Goal: Task Accomplishment & Management: Manage account settings

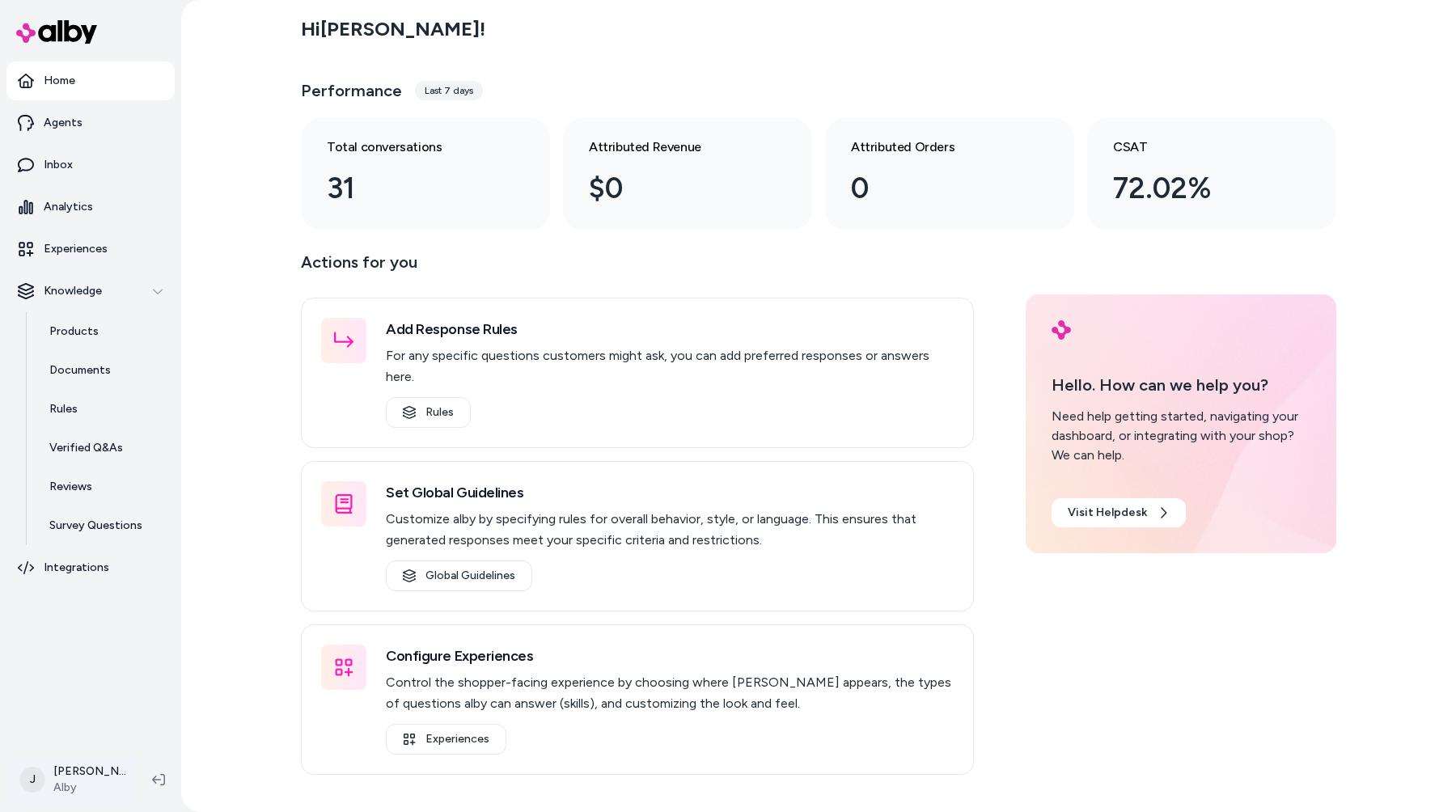
click at [82, 782] on html "Home Agents Inbox Analytics Experiences Knowledge Products Documents Rules Veri…" at bounding box center [728, 406] width 1456 height 812
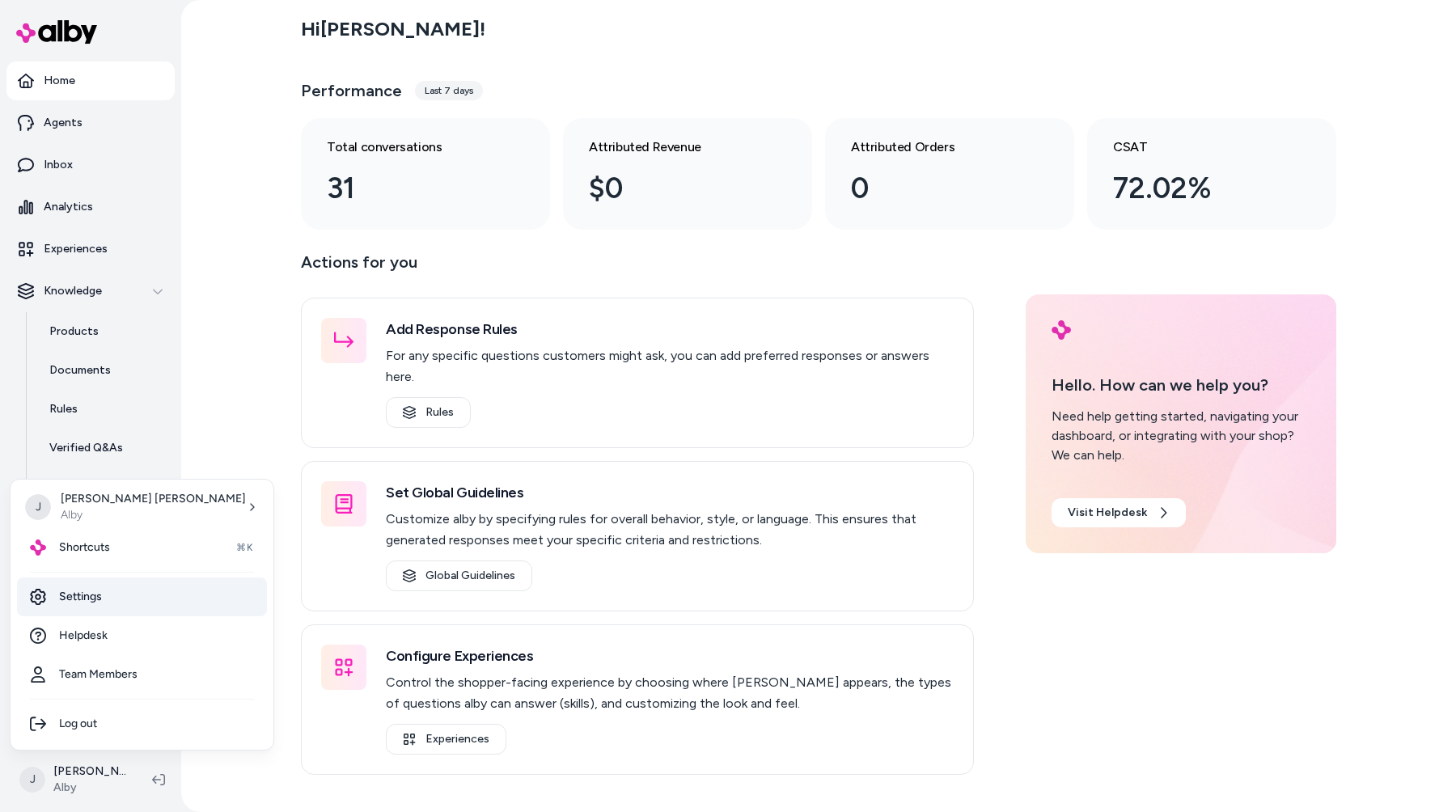
click at [87, 602] on link "Settings" at bounding box center [142, 596] width 250 height 39
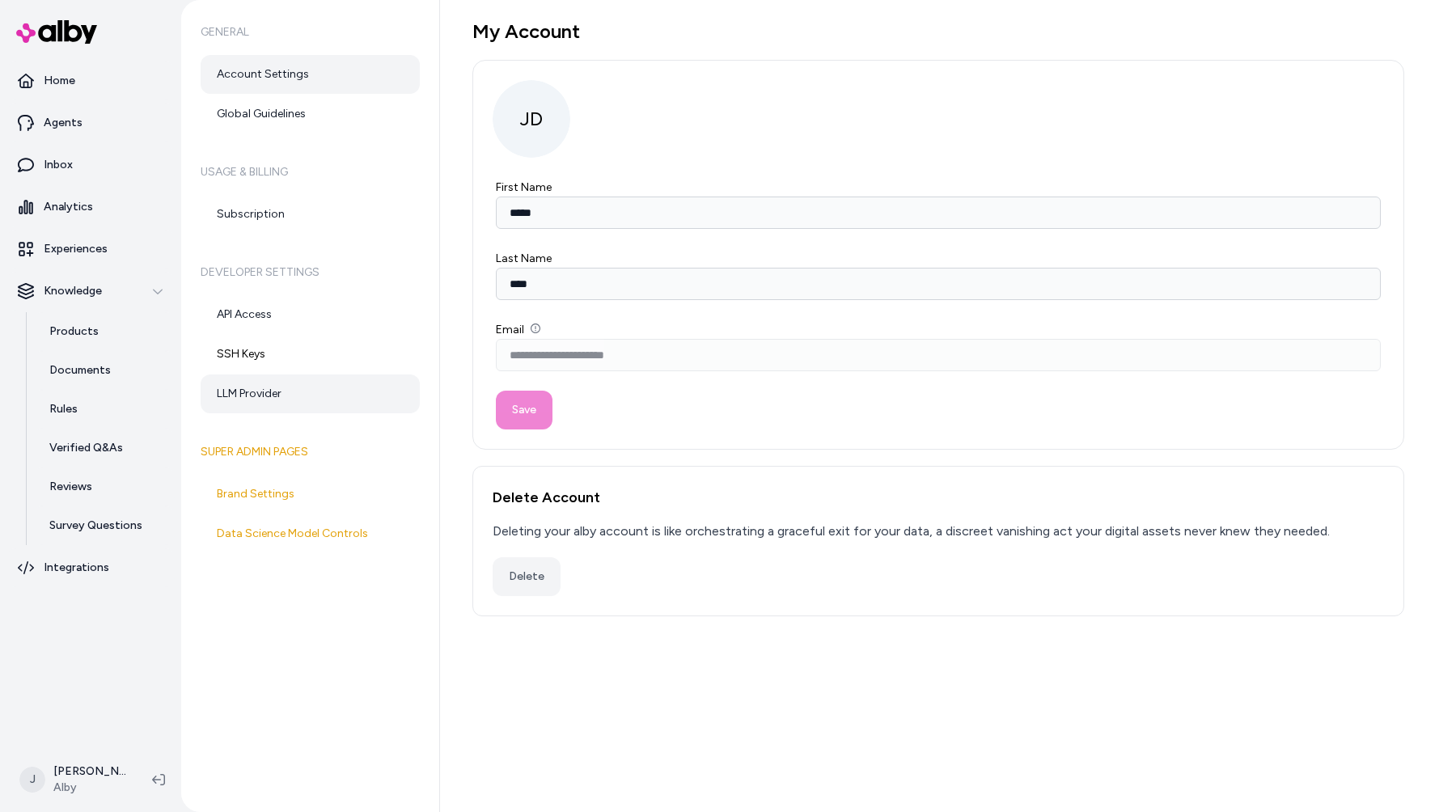
click at [321, 400] on link "LLM Provider" at bounding box center [310, 393] width 220 height 39
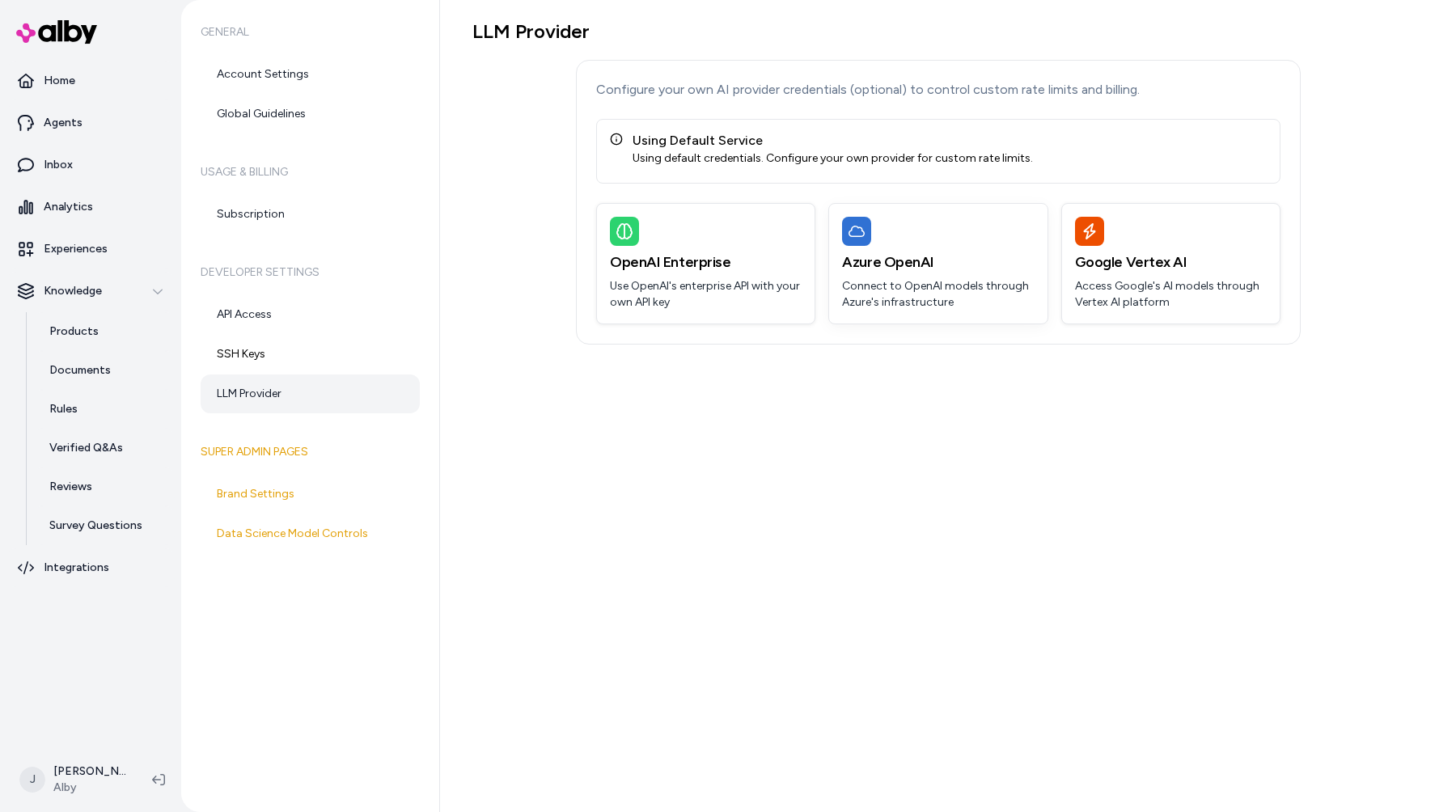
click at [913, 304] on p "Connect to OpenAI models through Azure's infrastructure" at bounding box center [937, 293] width 192 height 32
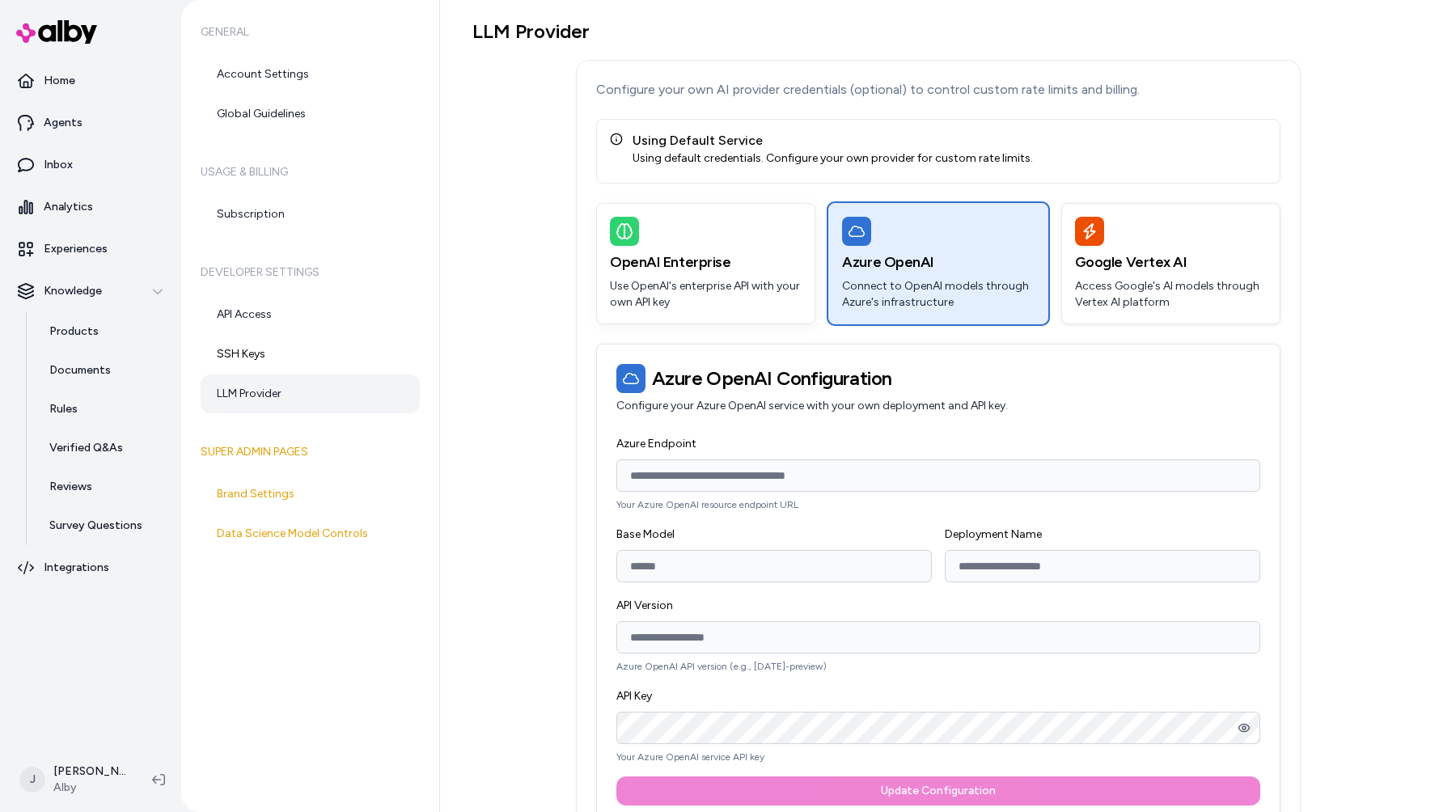
click at [758, 288] on p "Use OpenAI's enterprise API with your own API key" at bounding box center [705, 293] width 192 height 32
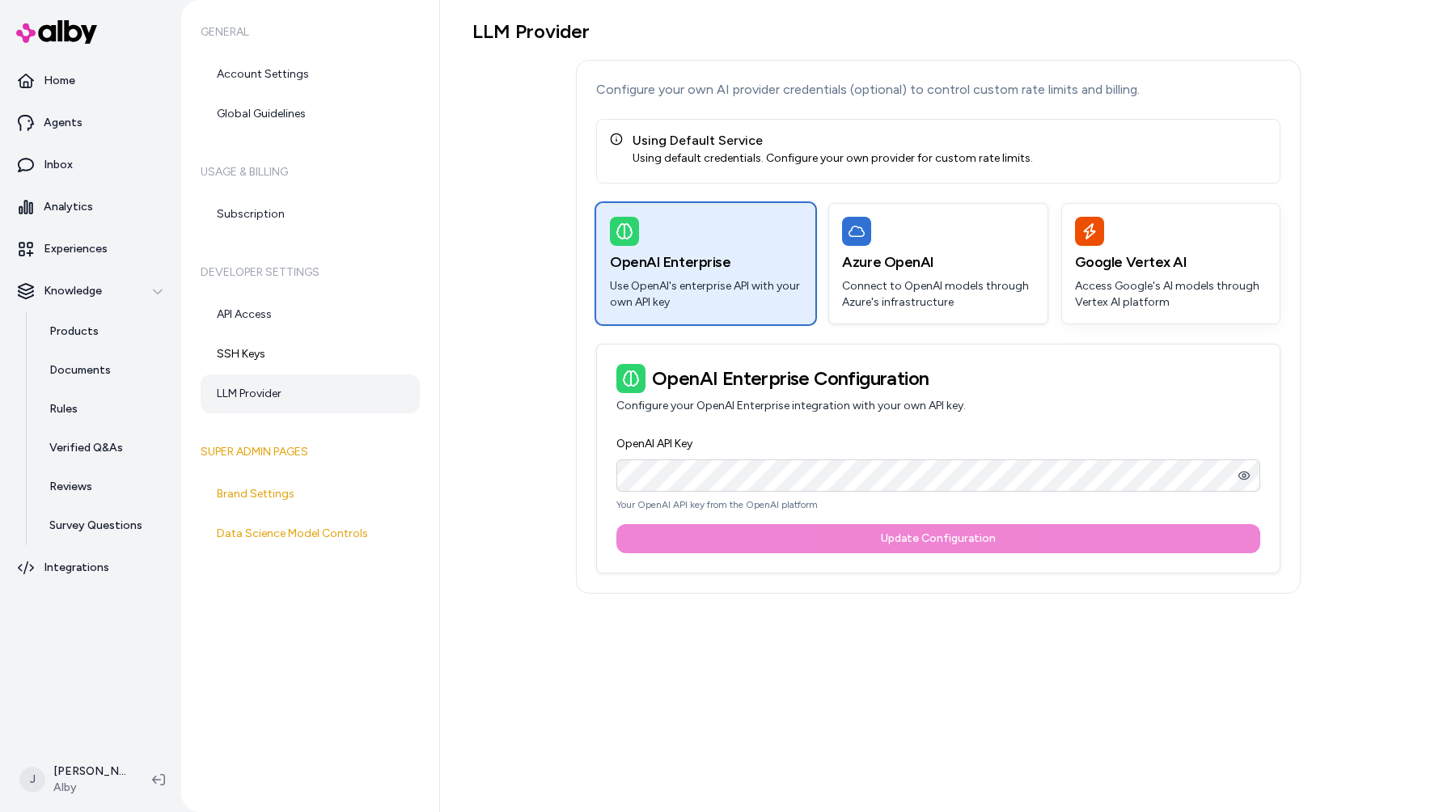
click at [1106, 280] on p "Access Google's AI models through Vertex AI platform" at bounding box center [1170, 293] width 192 height 32
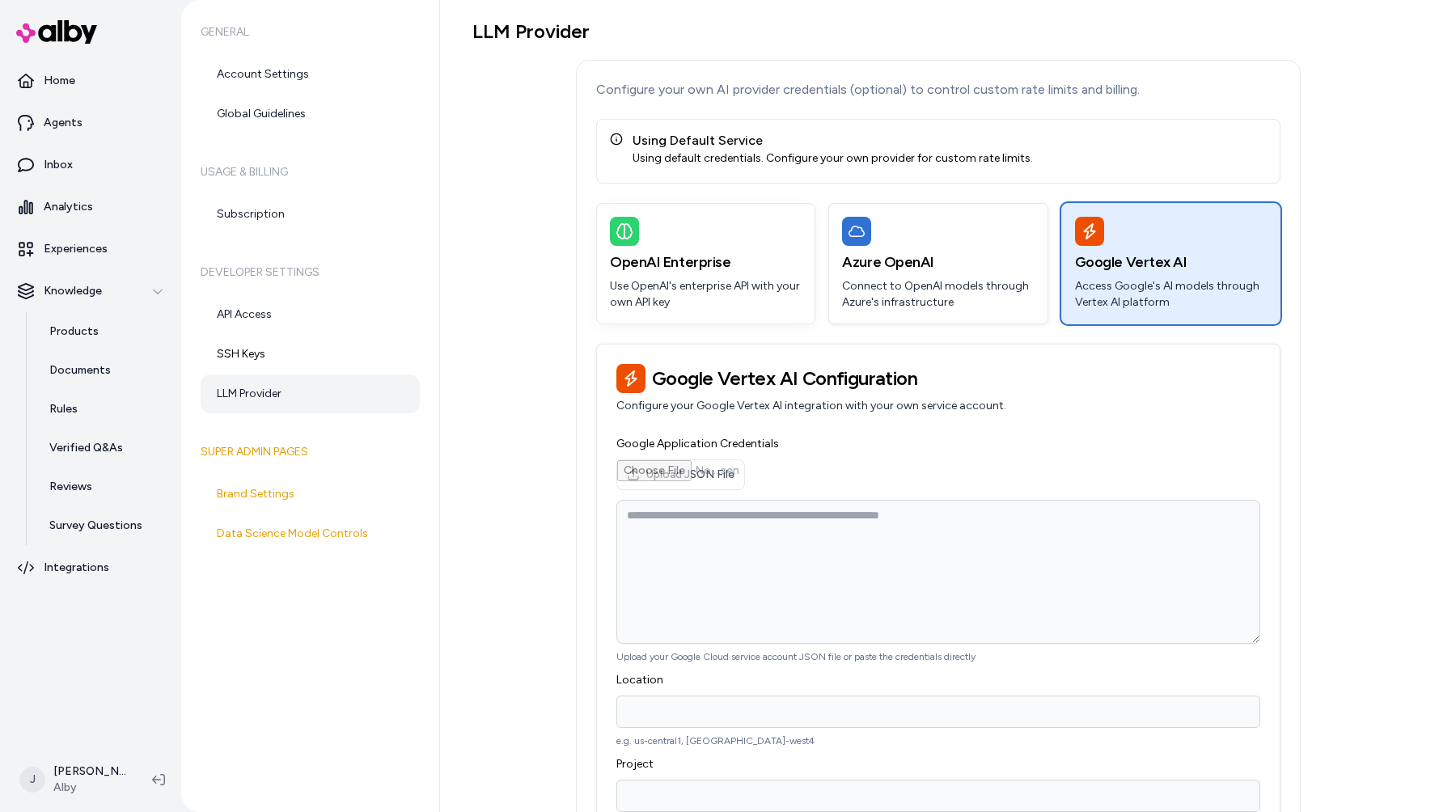
click at [657, 298] on p "Use OpenAI's enterprise API with your own API key" at bounding box center [705, 293] width 192 height 32
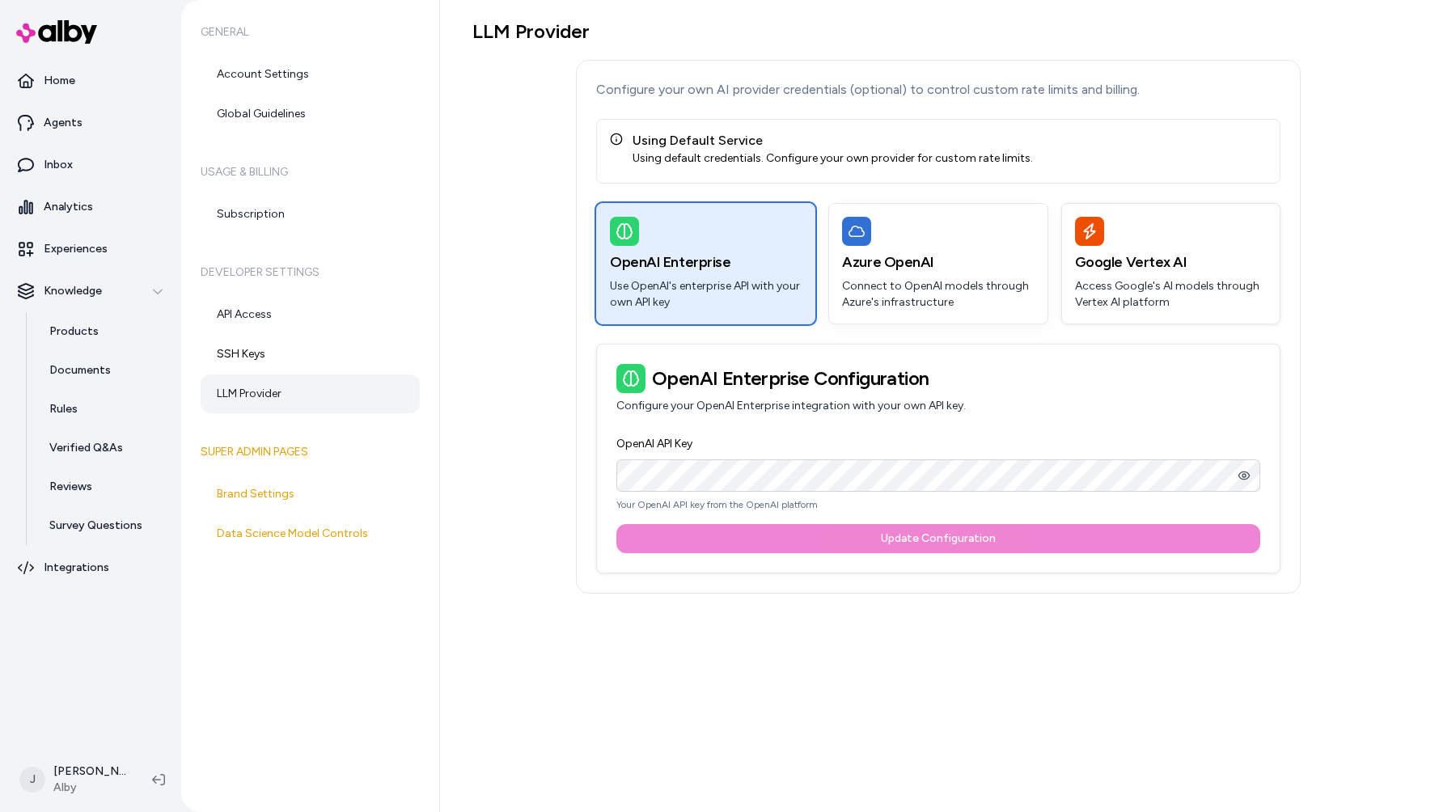
click at [971, 286] on p "Connect to OpenAI models through Azure's infrastructure" at bounding box center [937, 293] width 192 height 32
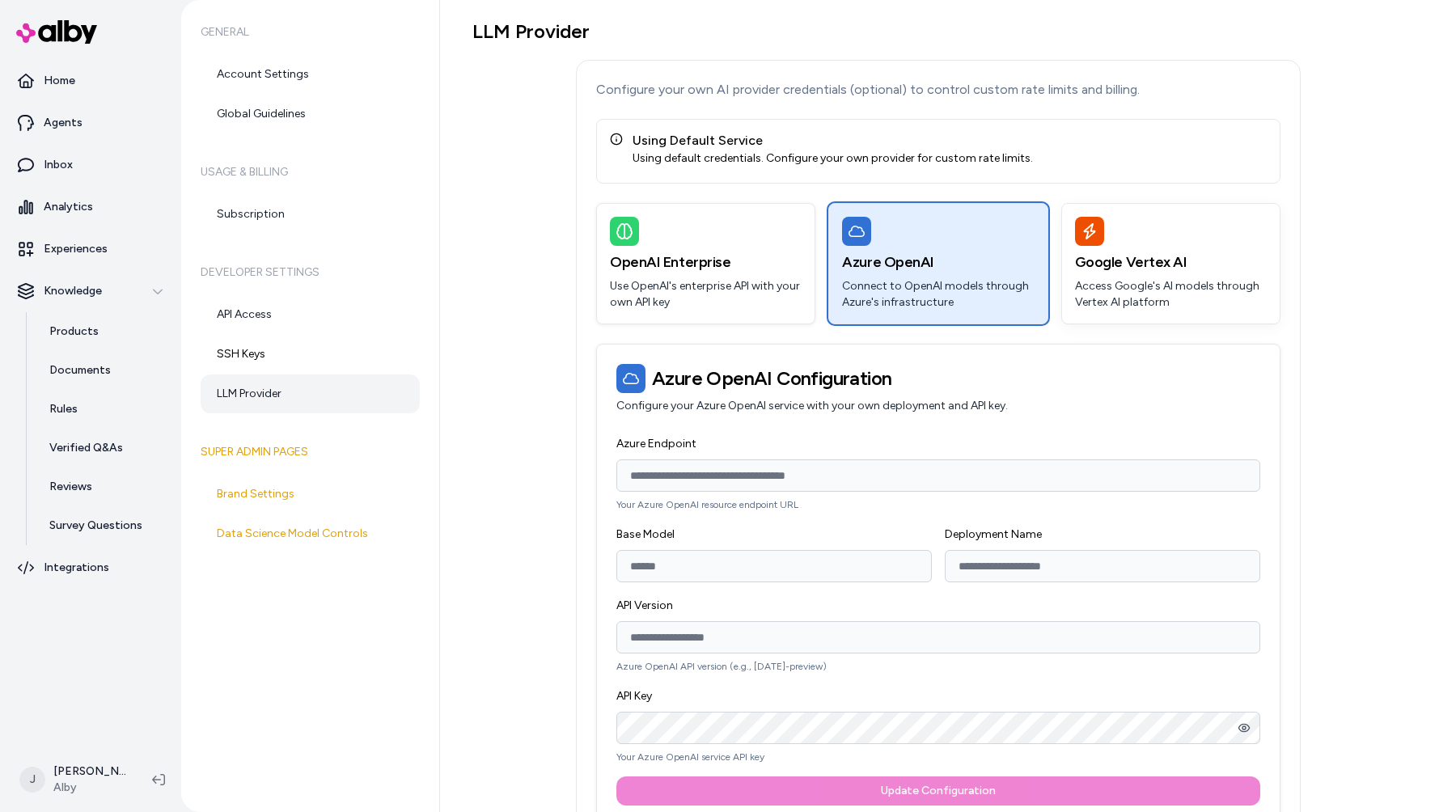
click at [1160, 252] on h3 "Google Vertex AI" at bounding box center [1170, 262] width 192 height 23
